Goal: Task Accomplishment & Management: Use online tool/utility

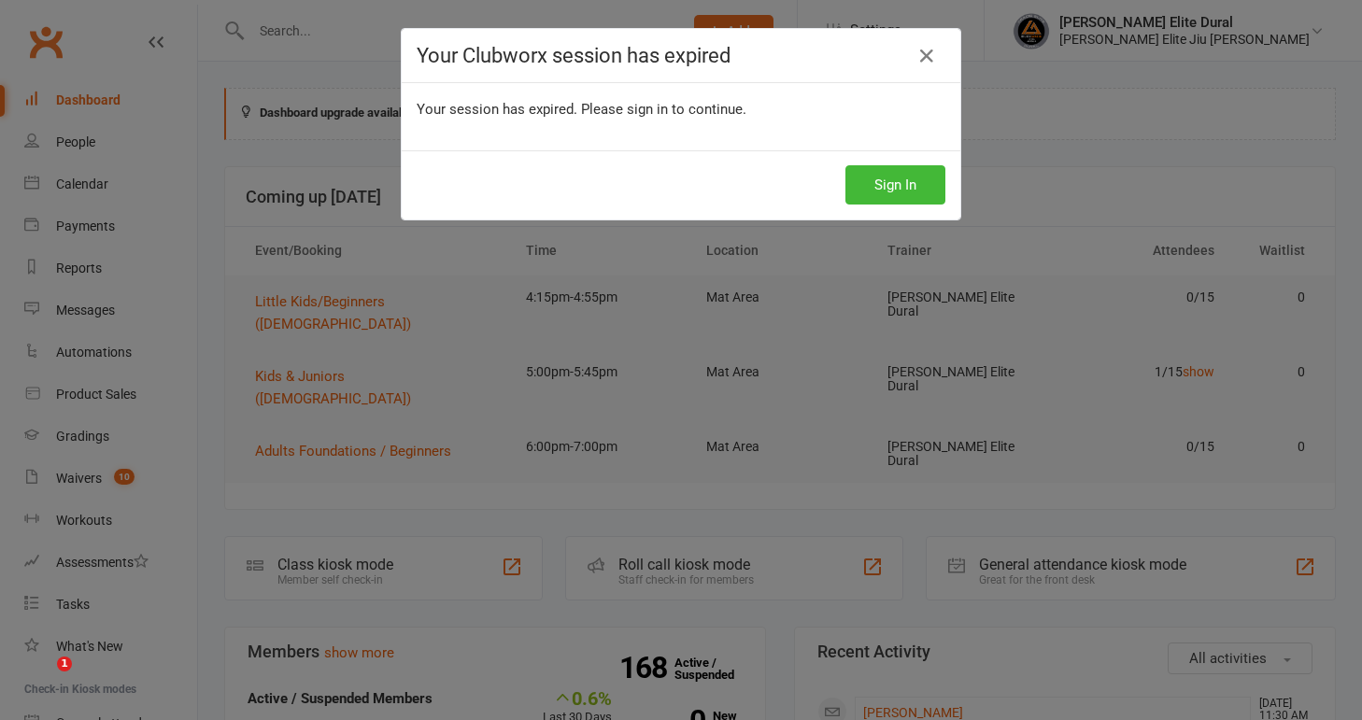
click at [875, 184] on button "Sign In" at bounding box center [895, 184] width 100 height 39
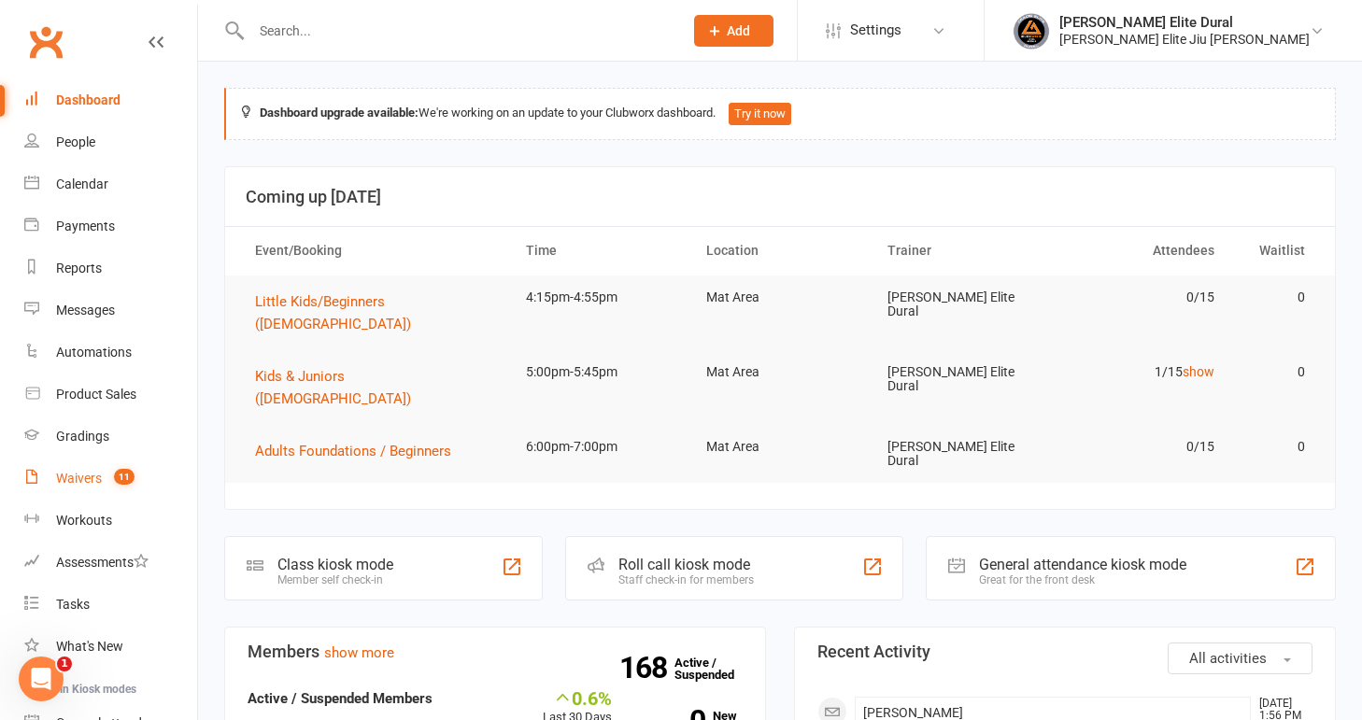
click at [80, 476] on div "Waivers" at bounding box center [79, 478] width 46 height 15
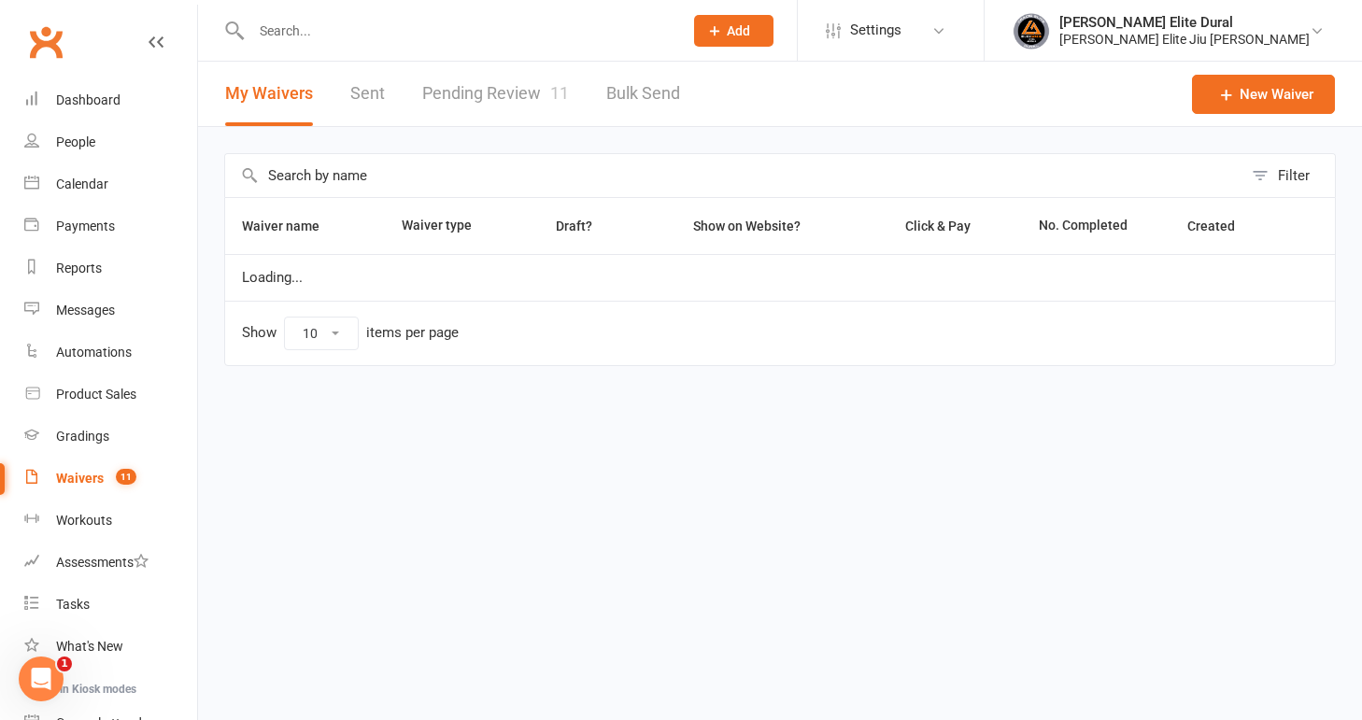
select select "100"
click at [495, 97] on link "Pending Review 11" at bounding box center [495, 94] width 147 height 64
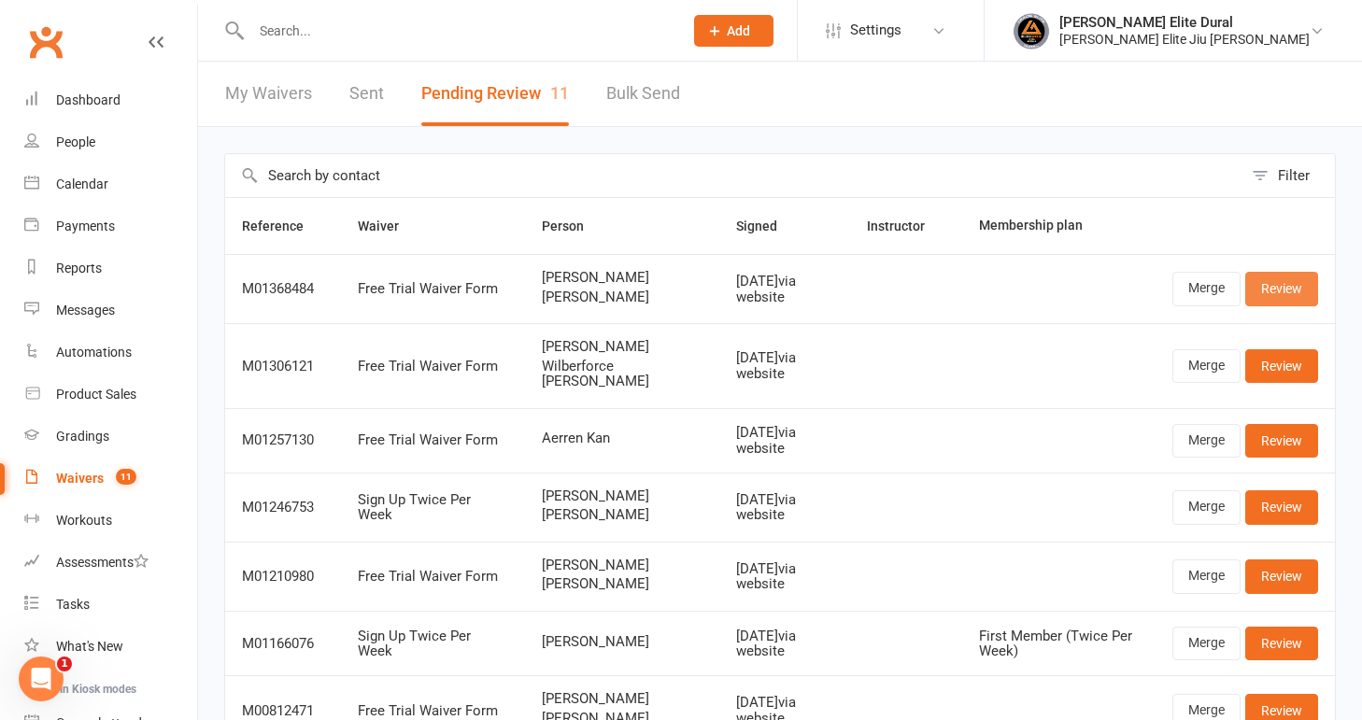
click at [1286, 286] on link "Review" at bounding box center [1281, 289] width 73 height 34
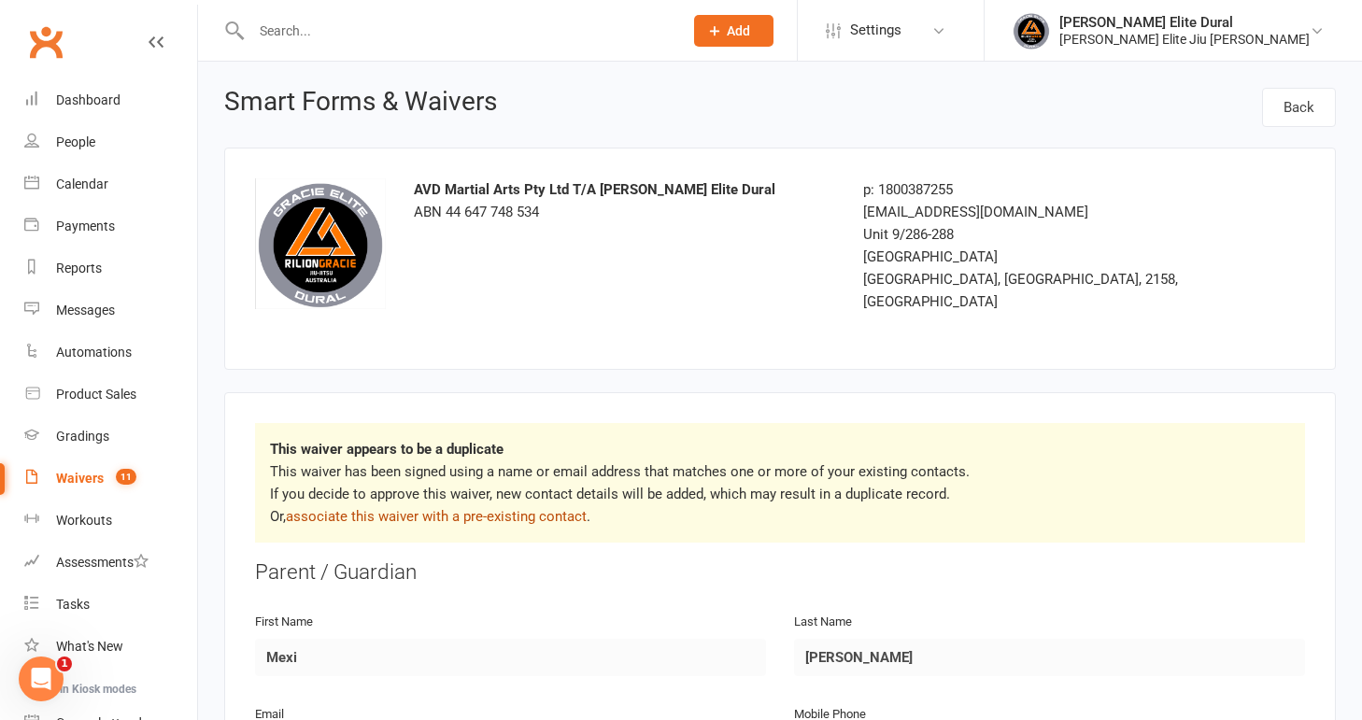
click at [516, 508] on link "associate this waiver with a pre-existing contact" at bounding box center [436, 516] width 301 height 17
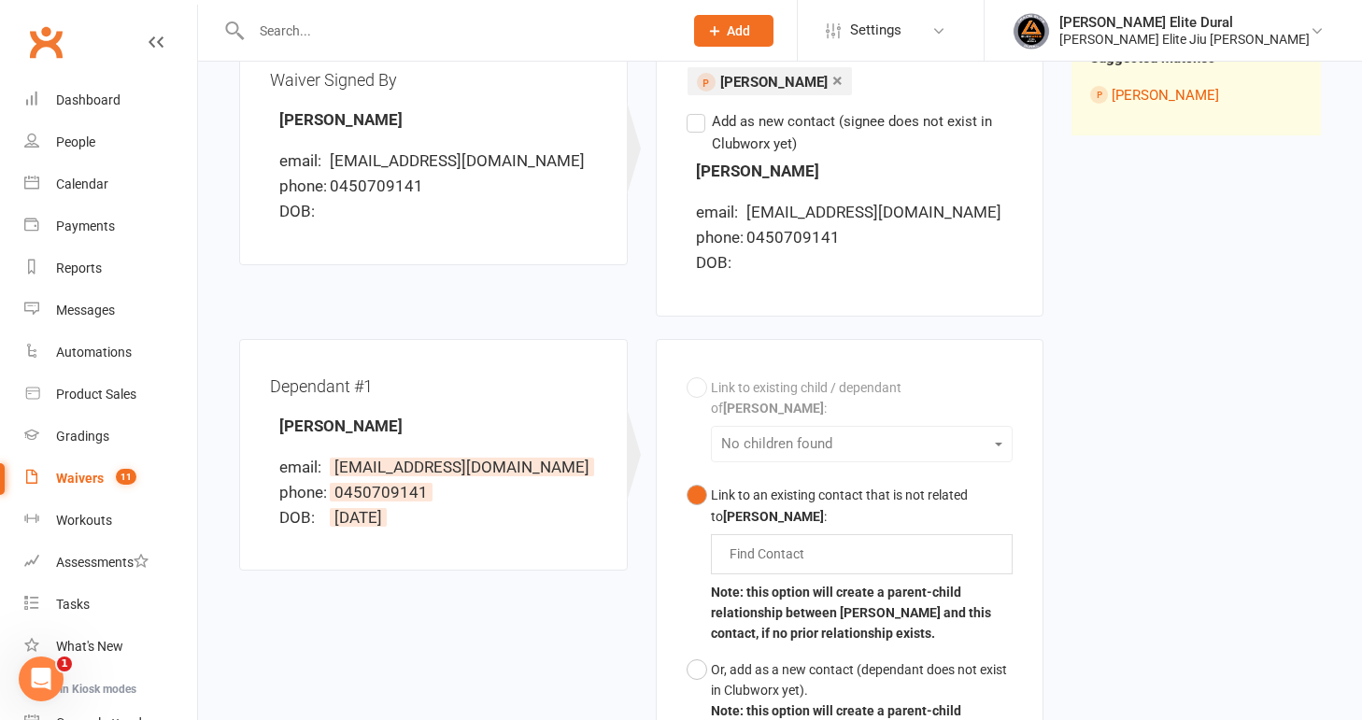
scroll to position [262, 0]
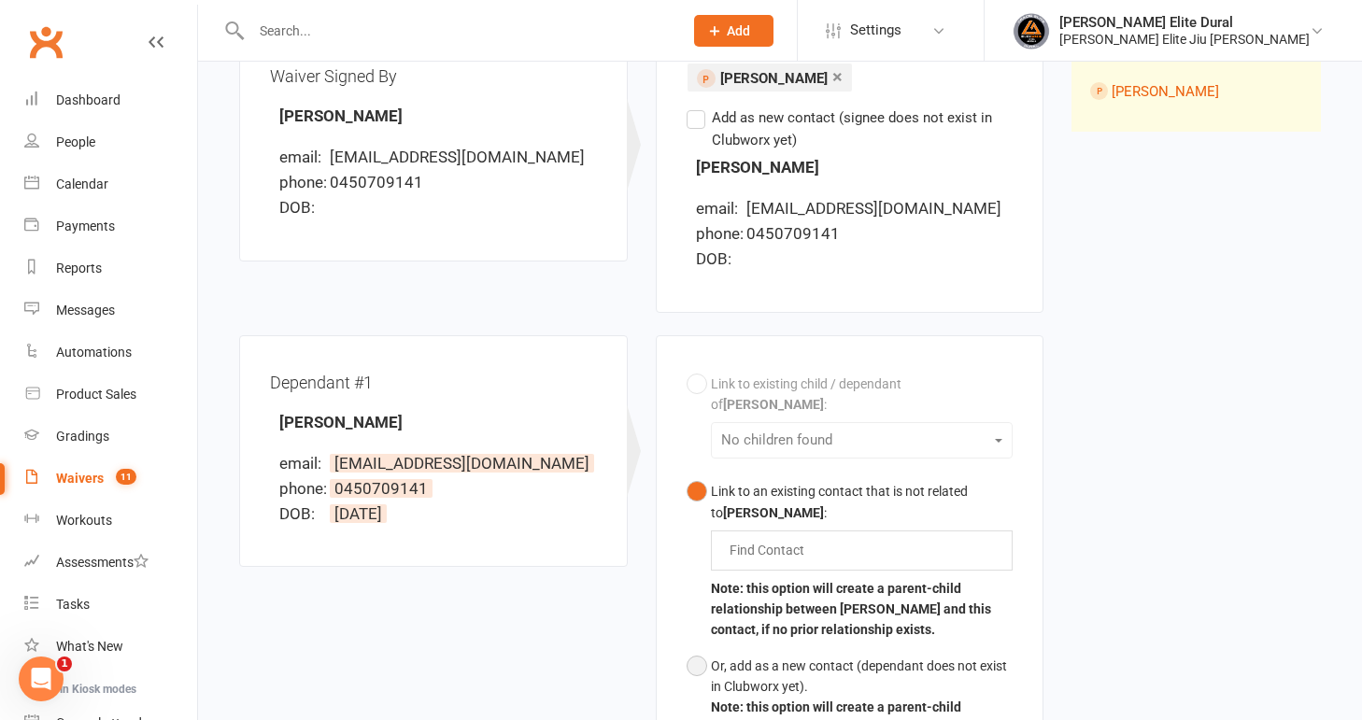
click at [695, 648] on button "Or, add as a new contact (dependant does not exist in Clubworx yet). Note: this…" at bounding box center [849, 708] width 327 height 120
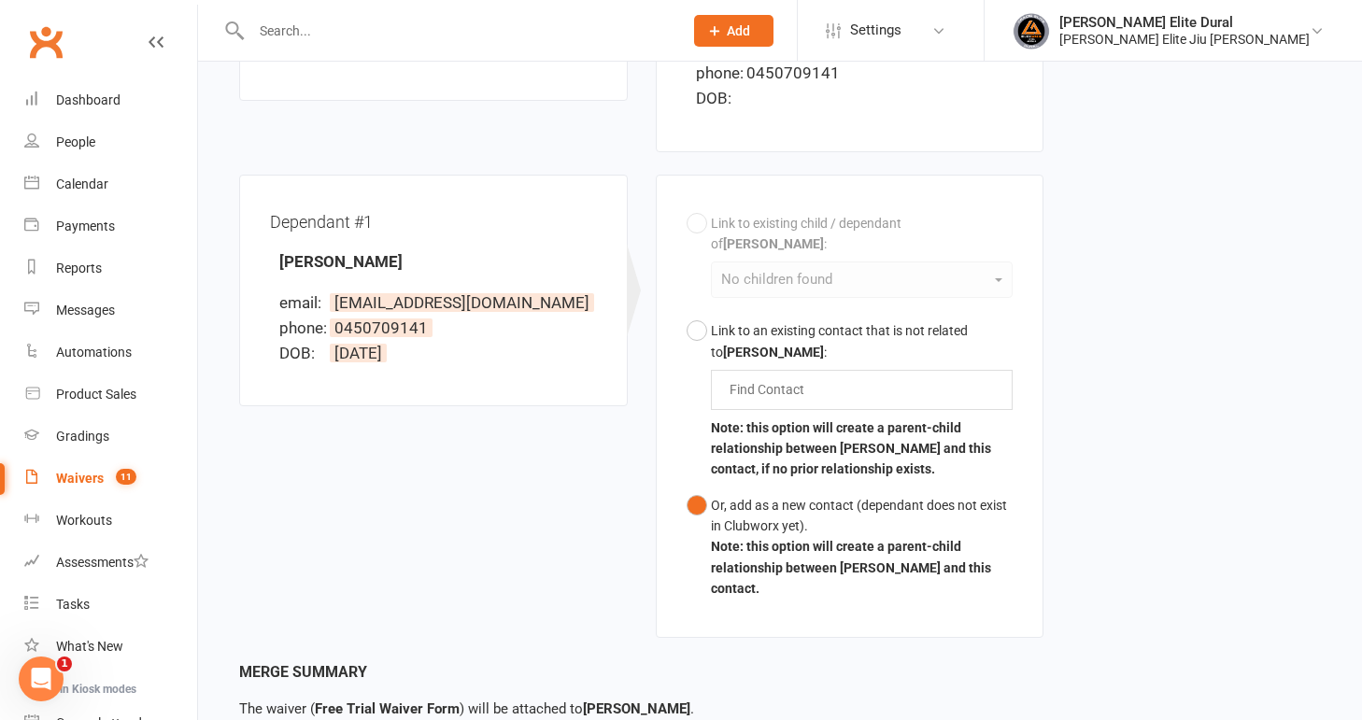
scroll to position [558, 0]
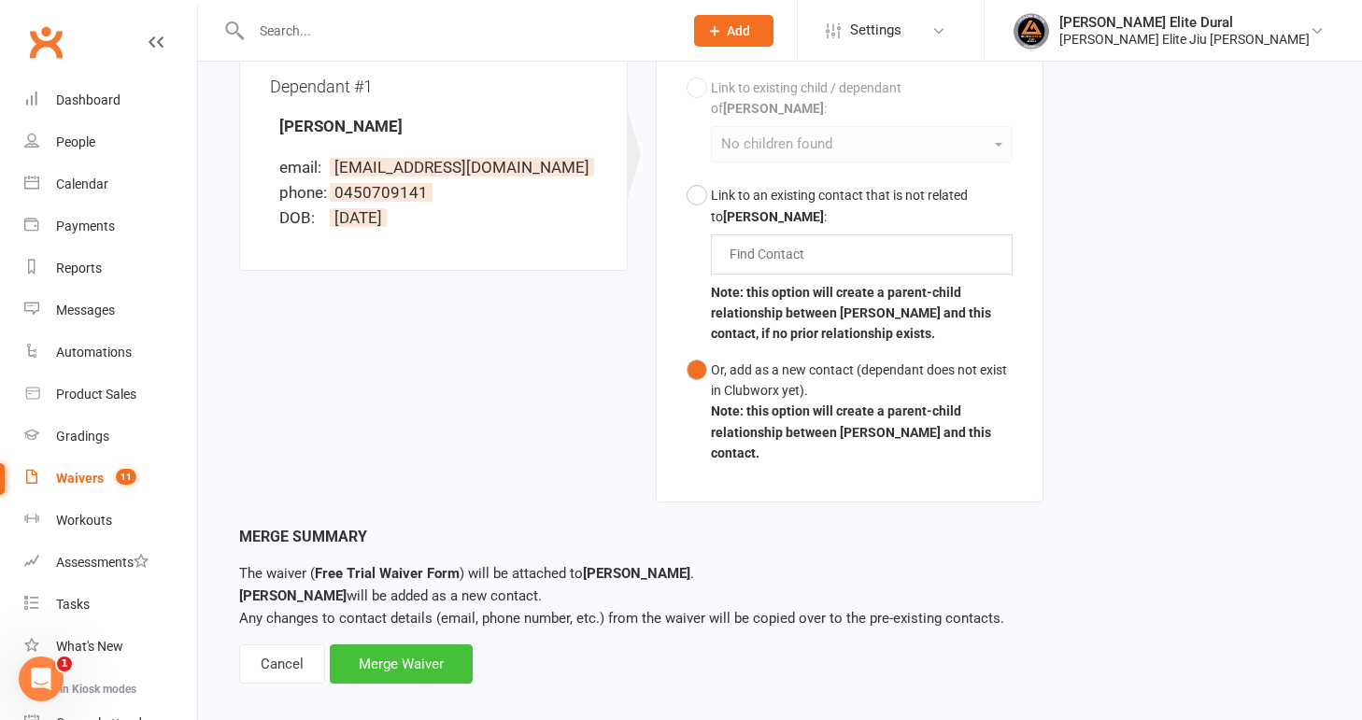
click at [418, 644] on div "Merge Waiver" at bounding box center [401, 663] width 143 height 39
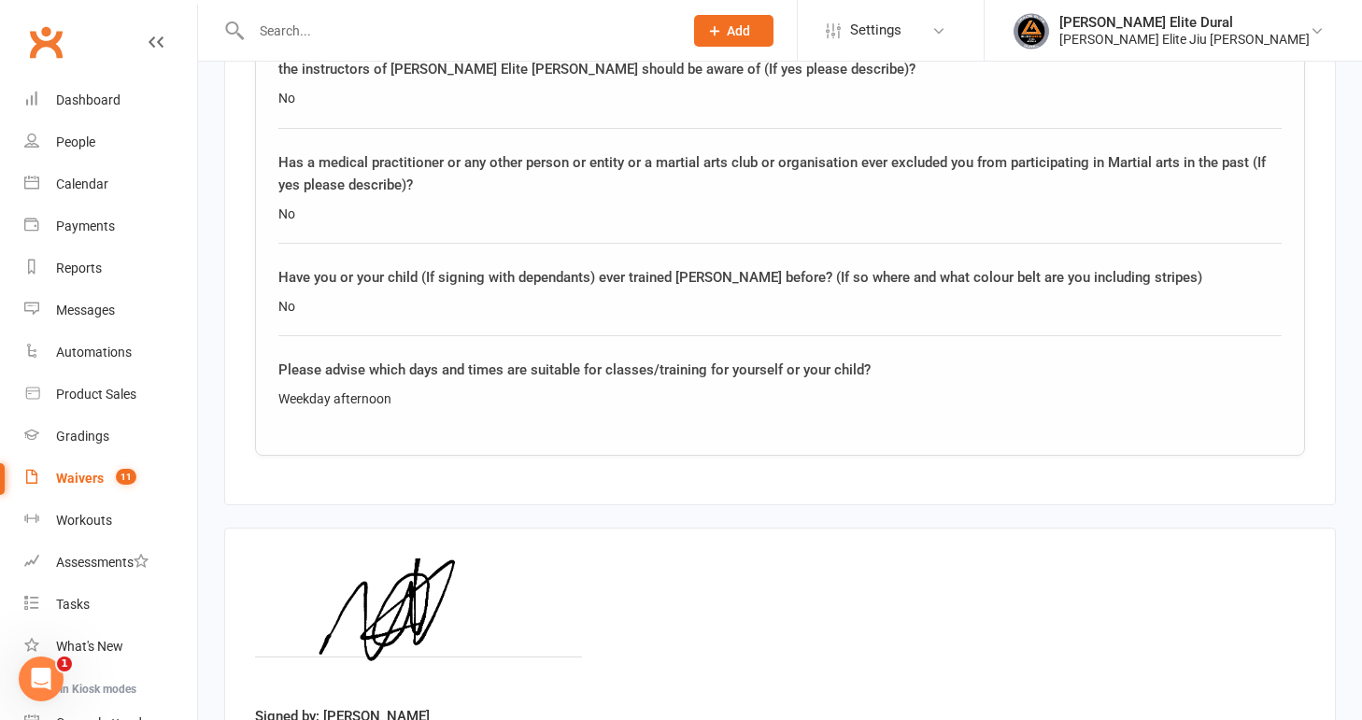
scroll to position [3111, 0]
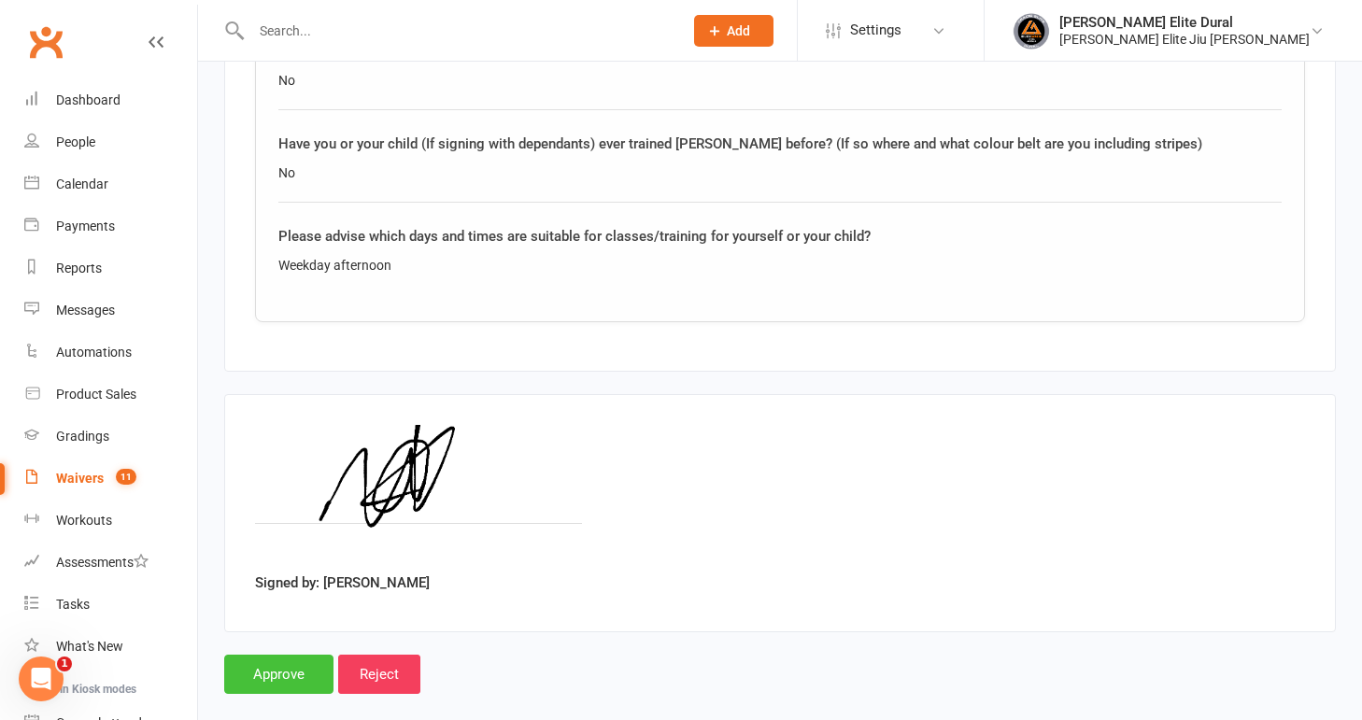
click at [278, 655] on input "Approve" at bounding box center [278, 674] width 109 height 39
